Goal: Find specific page/section: Find specific page/section

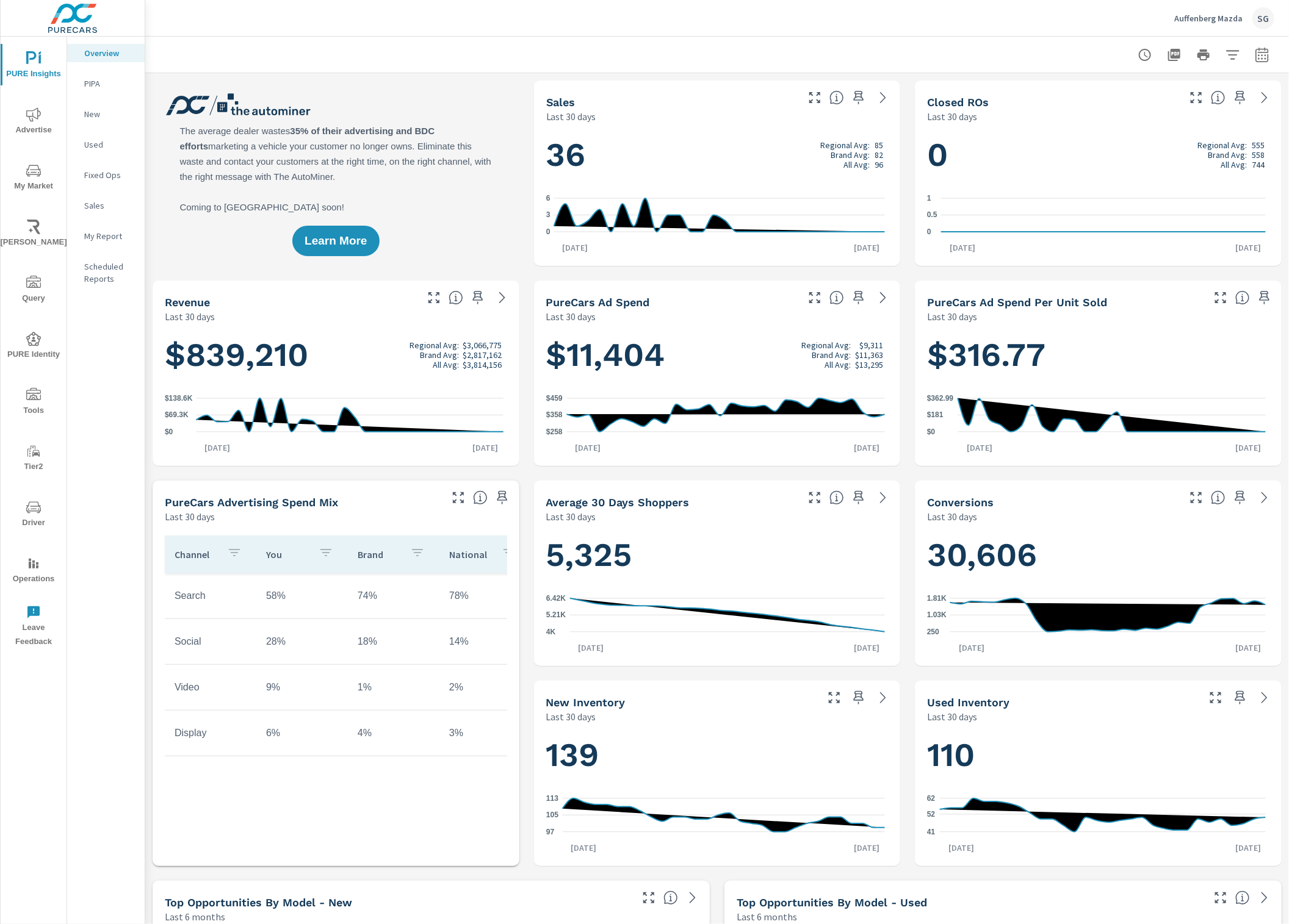
scroll to position [1, 0]
click at [29, 505] on icon "nav menu" at bounding box center [33, 507] width 14 height 14
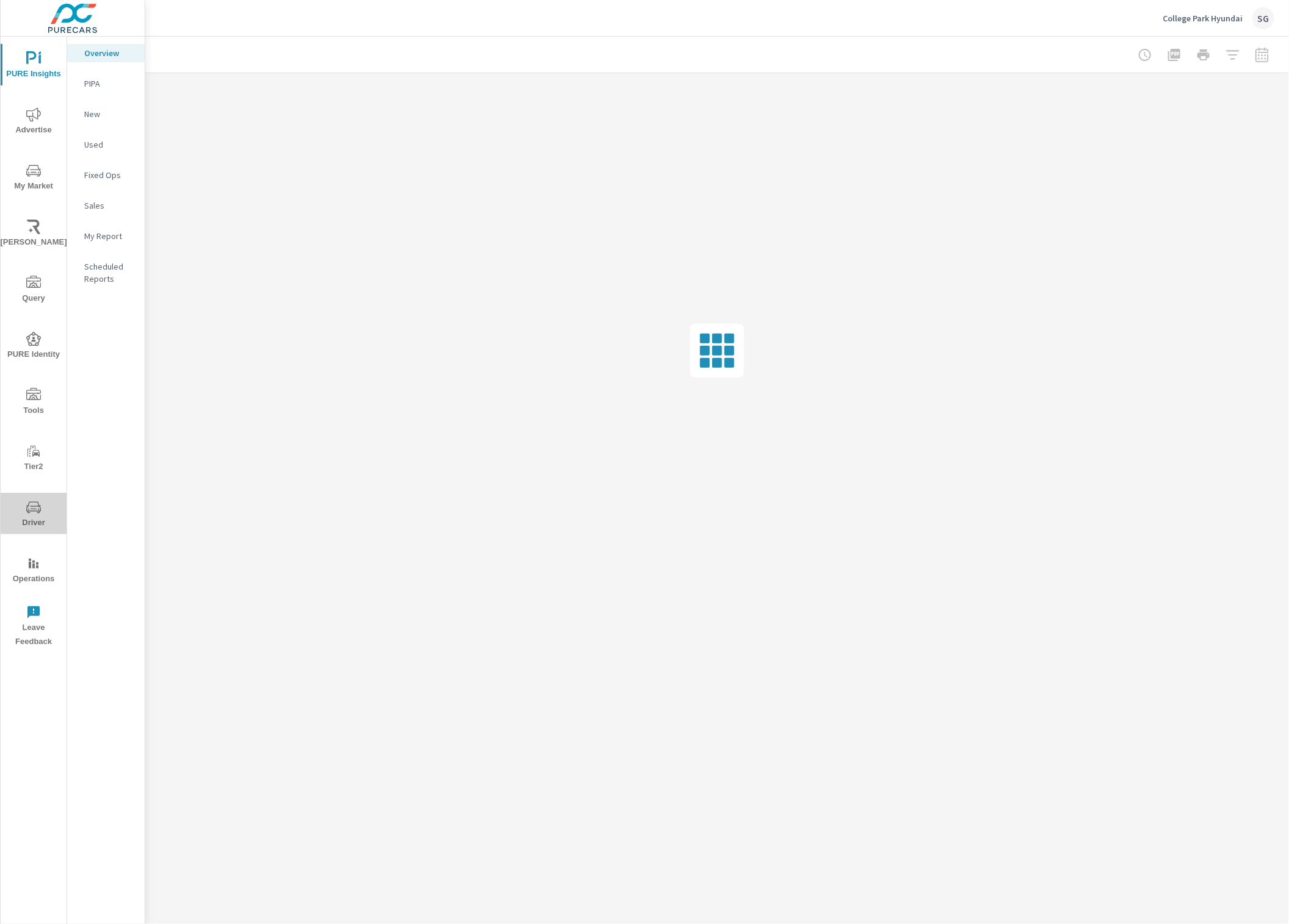
click at [25, 498] on button "Driver" at bounding box center [34, 514] width 66 height 41
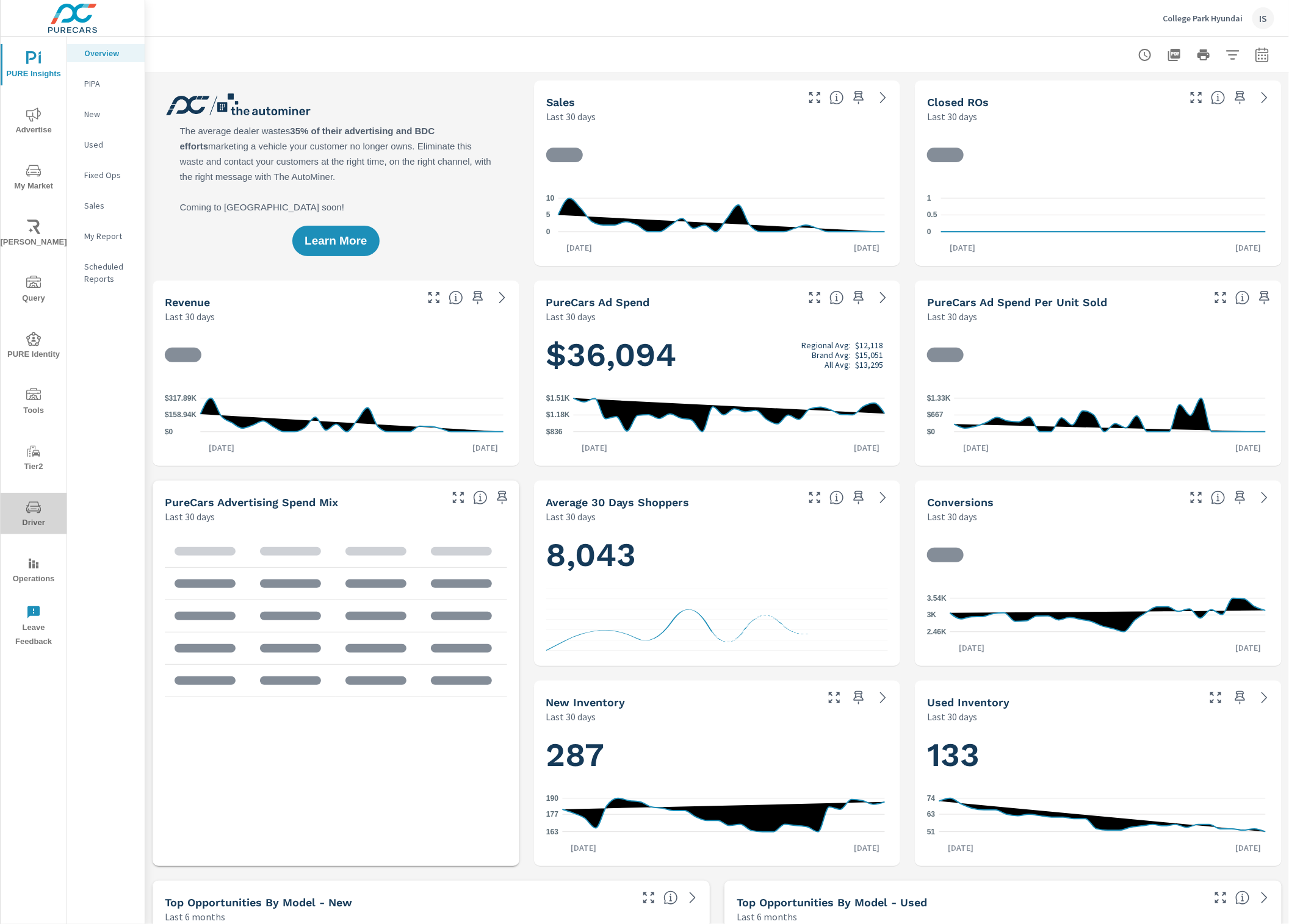
click at [38, 511] on icon "nav menu" at bounding box center [33, 507] width 14 height 11
